Goal: Transaction & Acquisition: Register for event/course

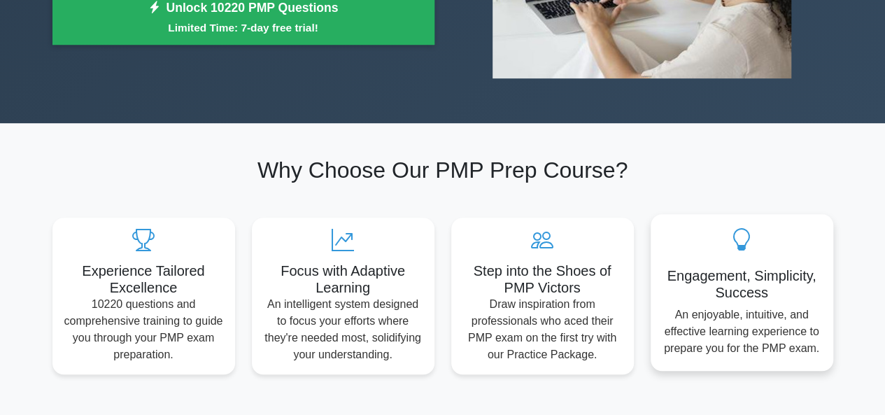
scroll to position [326, 0]
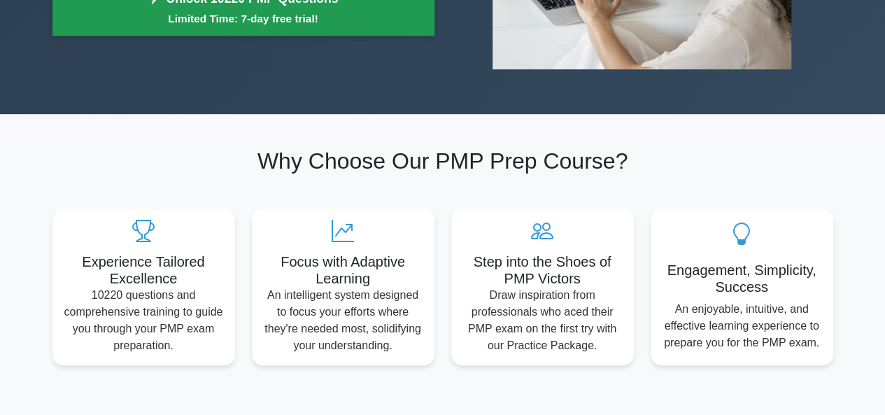
click at [227, 22] on link "Unlock 10220 PMP Questions Limited Time: 7-day free trial!" at bounding box center [243, 8] width 382 height 56
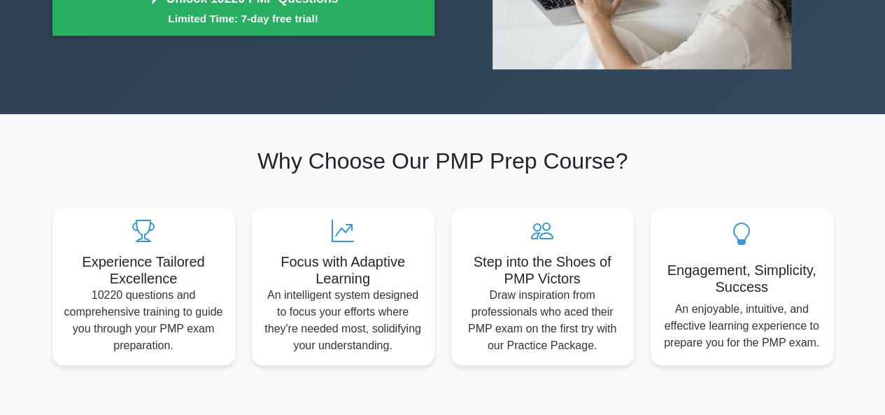
scroll to position [0, 0]
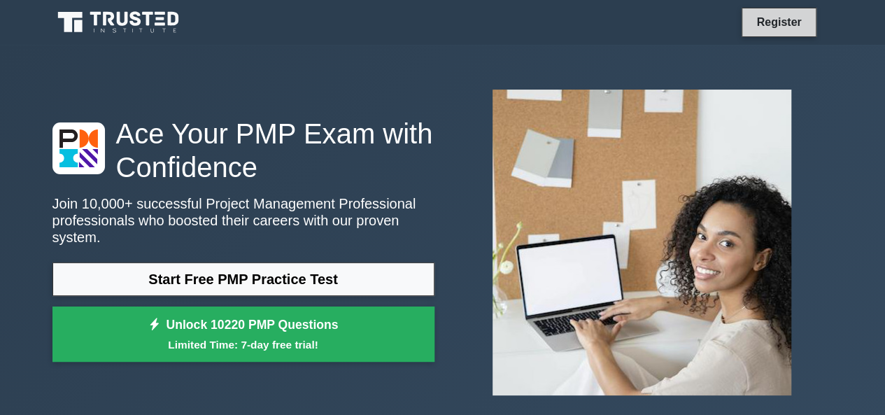
click at [755, 29] on link "Register" at bounding box center [779, 21] width 62 height 17
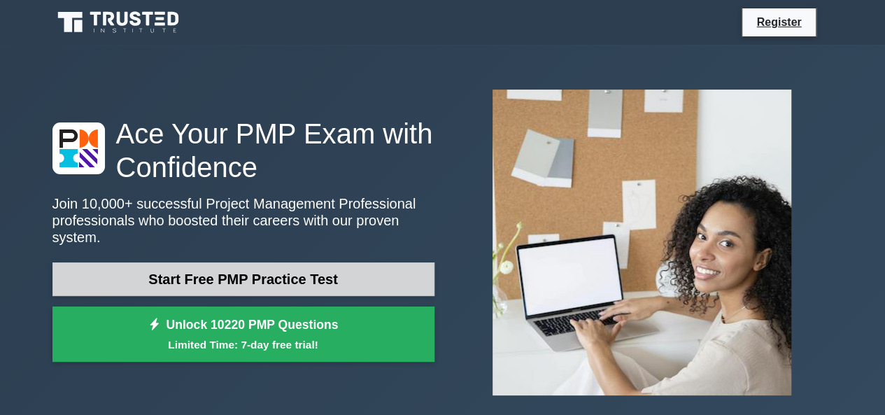
click at [285, 268] on link "Start Free PMP Practice Test" at bounding box center [243, 279] width 382 height 34
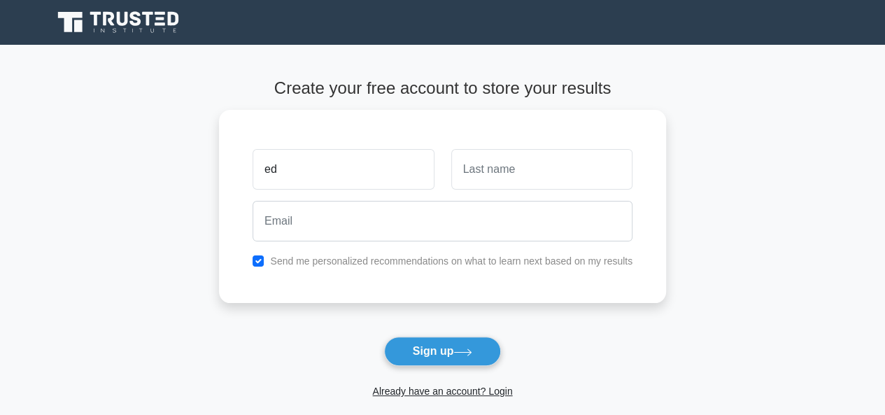
type input "e"
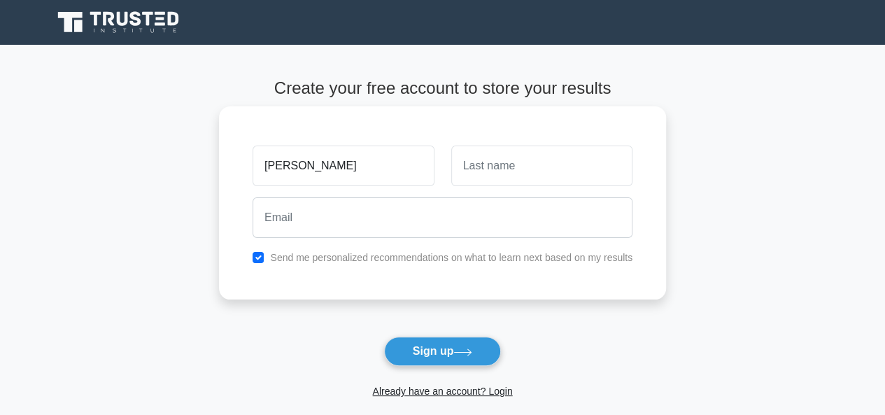
type input "Edward"
click at [490, 171] on input "text" at bounding box center [541, 165] width 181 height 41
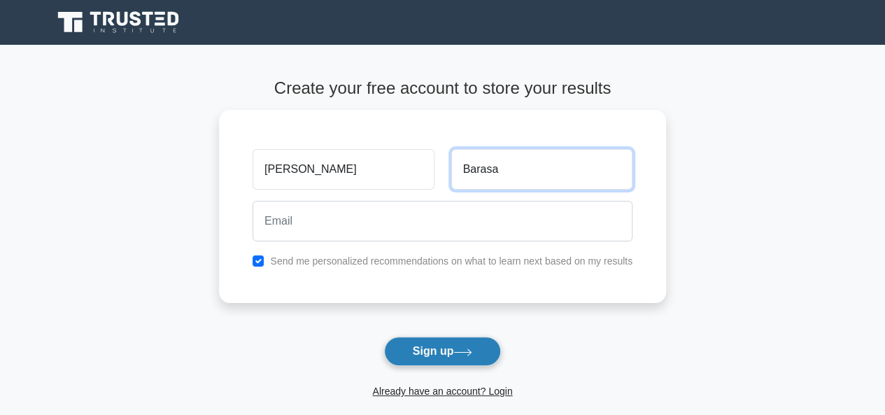
type input "Barasa"
click at [467, 343] on button "Sign up" at bounding box center [442, 350] width 117 height 29
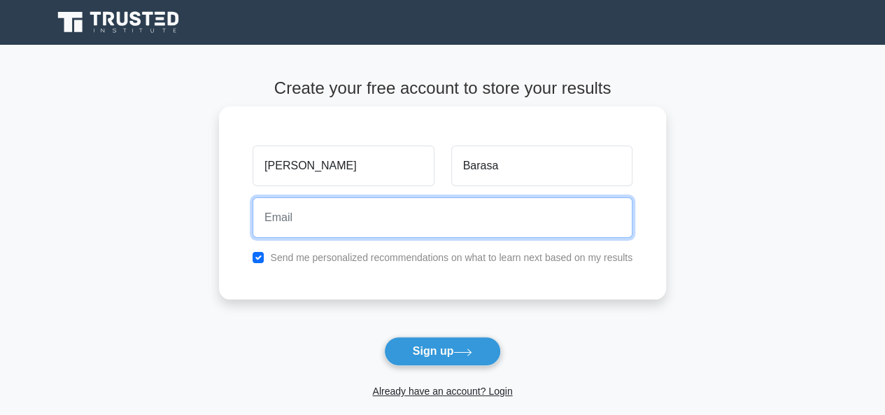
click at [375, 217] on input "email" at bounding box center [442, 217] width 380 height 41
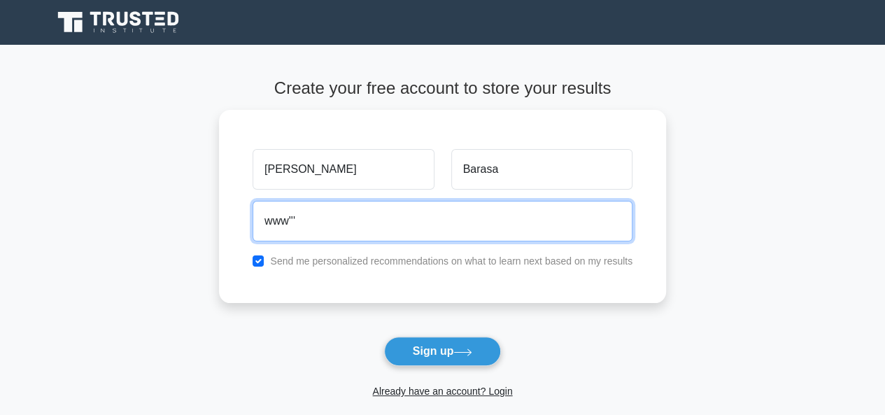
type input "www'''"
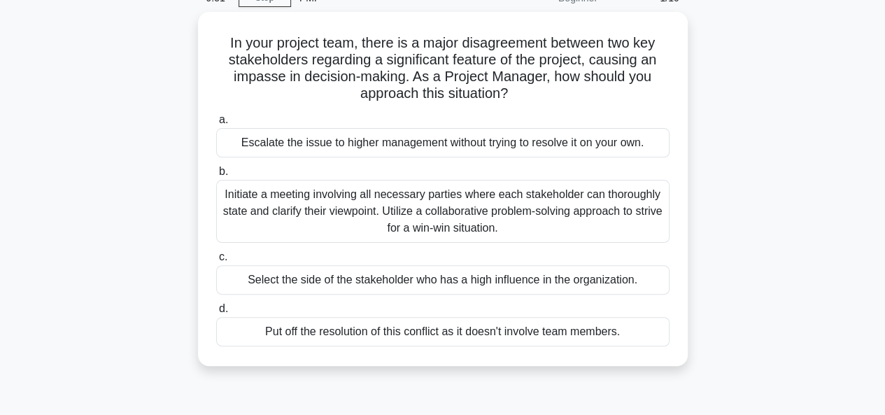
scroll to position [84, 0]
